Goal: Find specific page/section: Find specific page/section

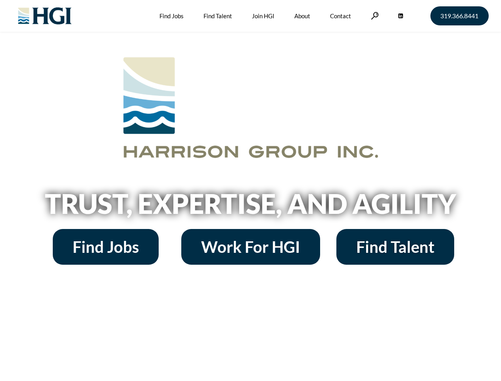
click at [250, 190] on h2 "Trust, Expertise, and Agility" at bounding box center [251, 203] width 452 height 27
click at [374, 15] on link at bounding box center [375, 16] width 8 height 8
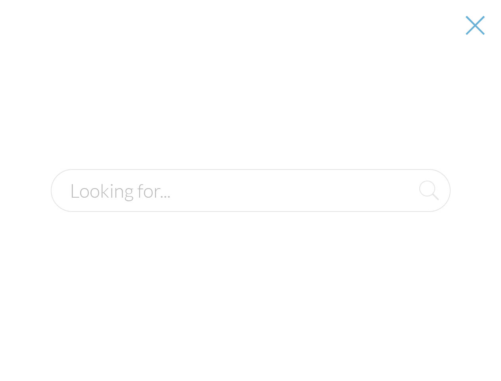
click at [250, 206] on div at bounding box center [251, 190] width 500 height 381
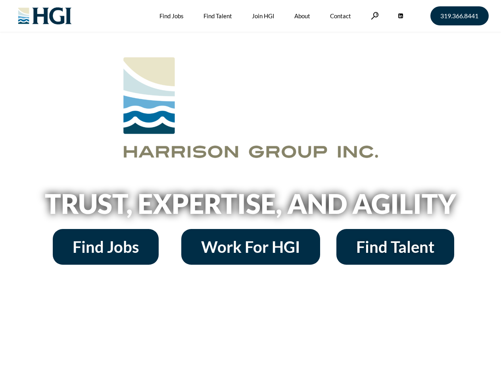
click at [250, 190] on h2 "Trust, Expertise, and Agility" at bounding box center [251, 203] width 452 height 27
click at [374, 15] on link at bounding box center [375, 16] width 8 height 8
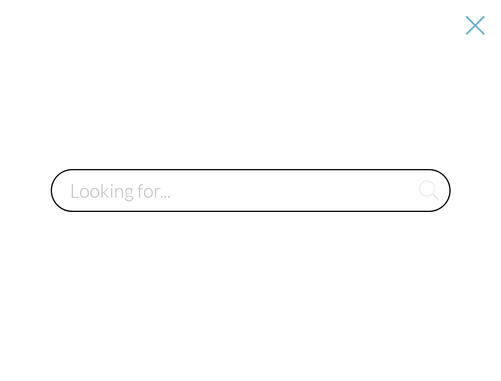
click at [250, 206] on input "text" at bounding box center [251, 190] width 400 height 43
